Goal: Browse casually: Explore the website without a specific task or goal

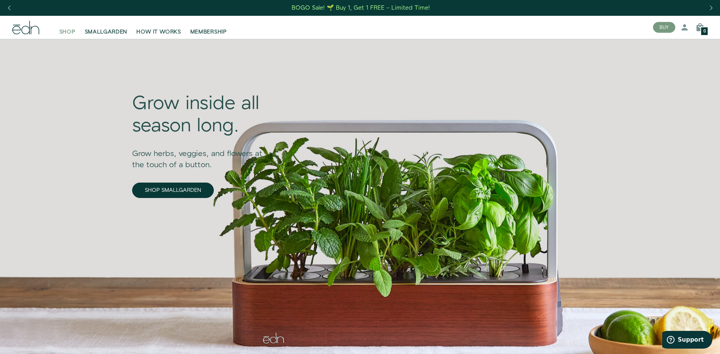
click at [64, 32] on span "SHOP" at bounding box center [67, 32] width 16 height 8
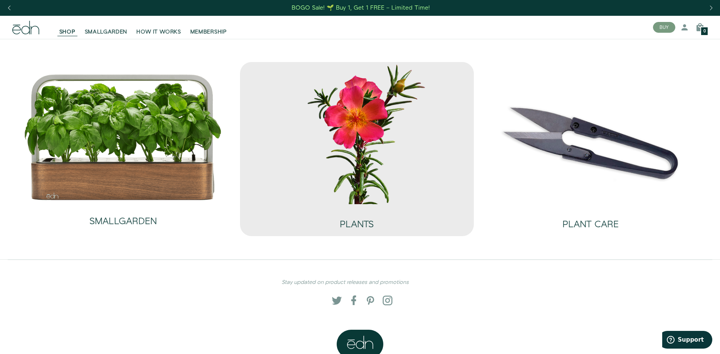
click at [350, 124] on img at bounding box center [356, 133] width 221 height 142
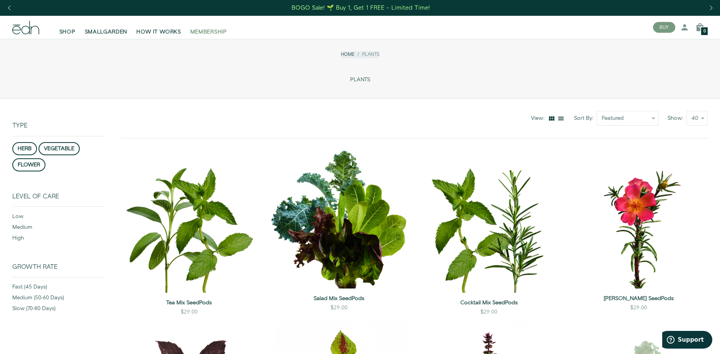
click at [214, 29] on span "MEMBERSHIP" at bounding box center [208, 32] width 37 height 8
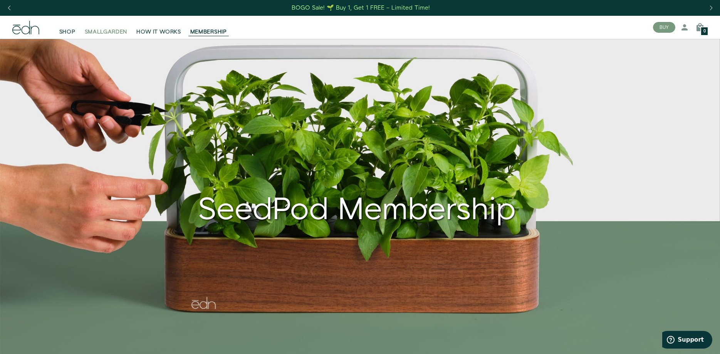
click at [105, 34] on span "SMALLGARDEN" at bounding box center [106, 32] width 43 height 8
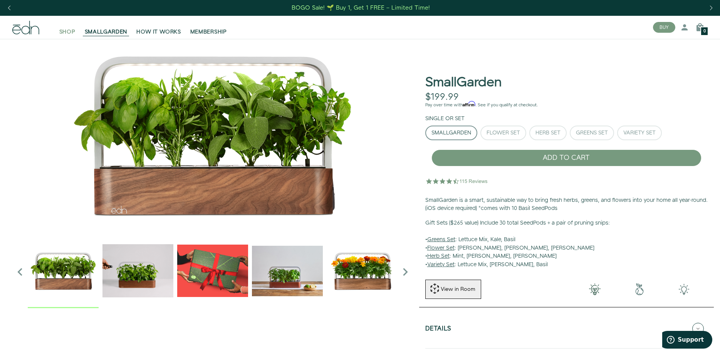
click at [65, 32] on span "SHOP" at bounding box center [67, 32] width 16 height 8
